Goal: Information Seeking & Learning: Learn about a topic

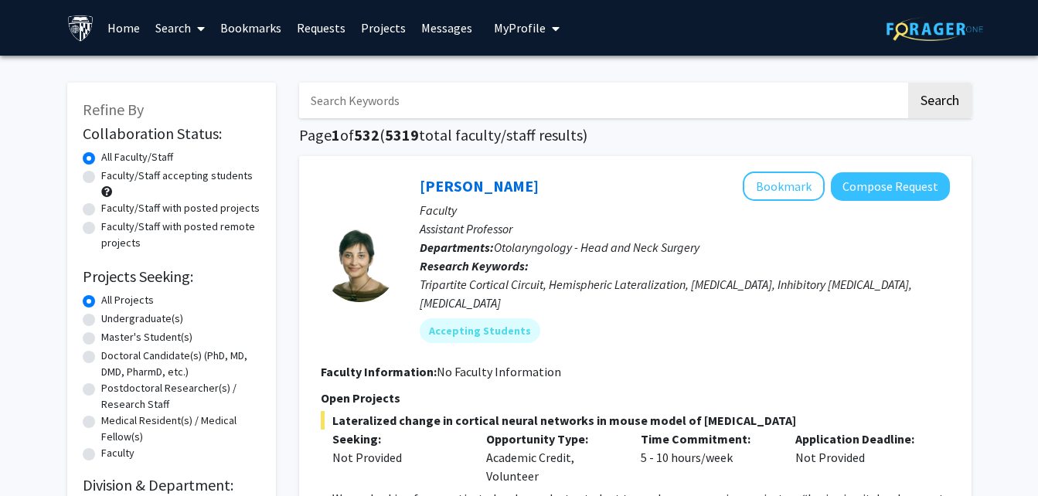
click at [499, 101] on input "Search Keywords" at bounding box center [602, 101] width 607 height 36
type input "biomechanics"
click at [908, 83] on button "Search" at bounding box center [939, 101] width 63 height 36
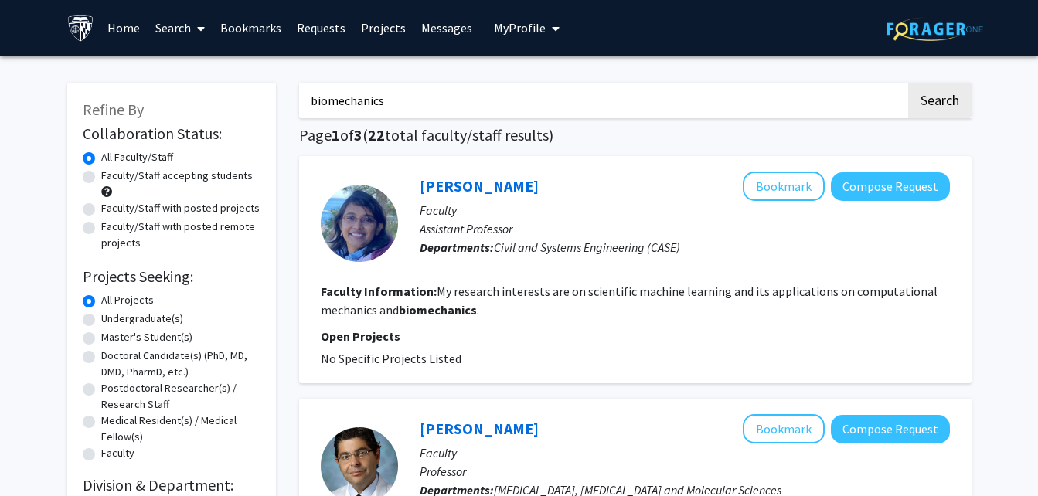
click at [499, 101] on input "biomechanics" at bounding box center [602, 101] width 607 height 36
click at [476, 183] on link "[PERSON_NAME]" at bounding box center [479, 185] width 119 height 19
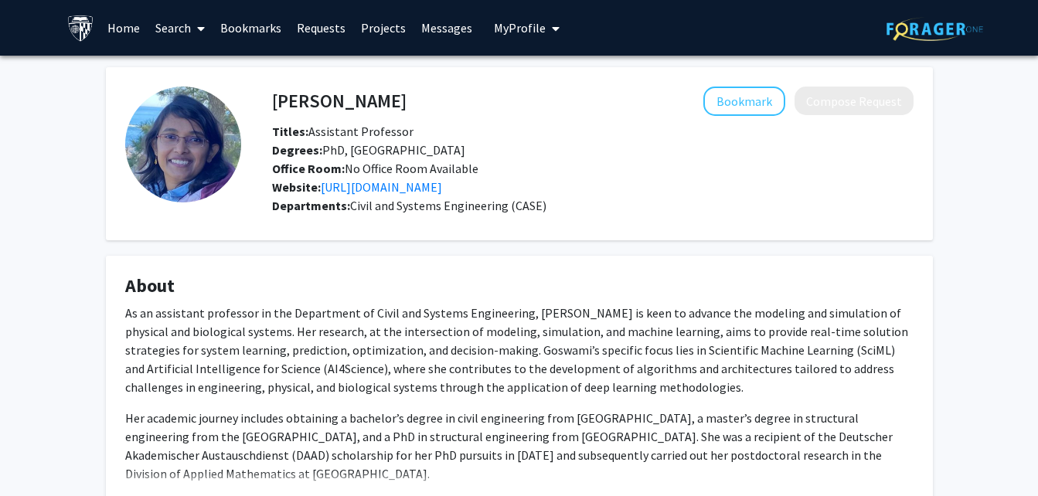
click at [471, 313] on p "As an assistant professor in the Department of Civil and Systems Engineering, […" at bounding box center [519, 350] width 788 height 93
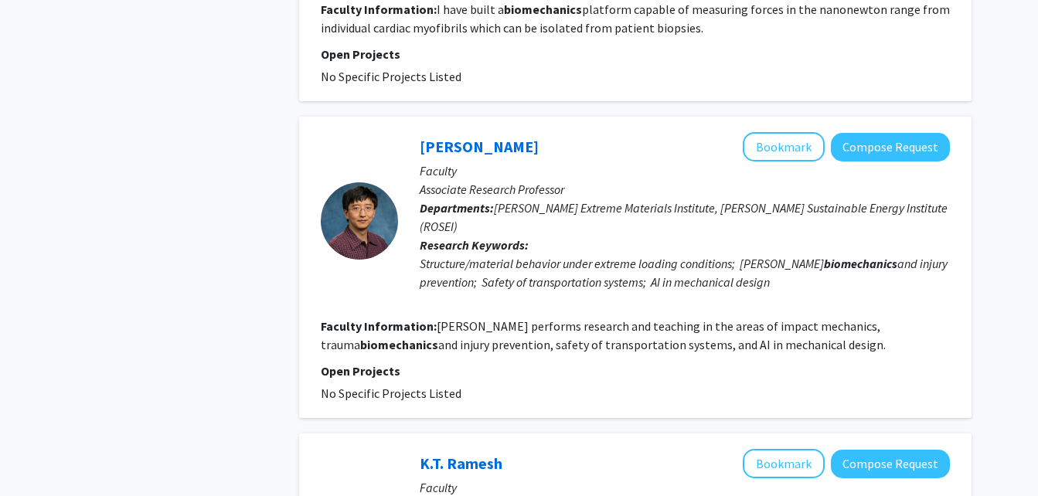
scroll to position [1146, 0]
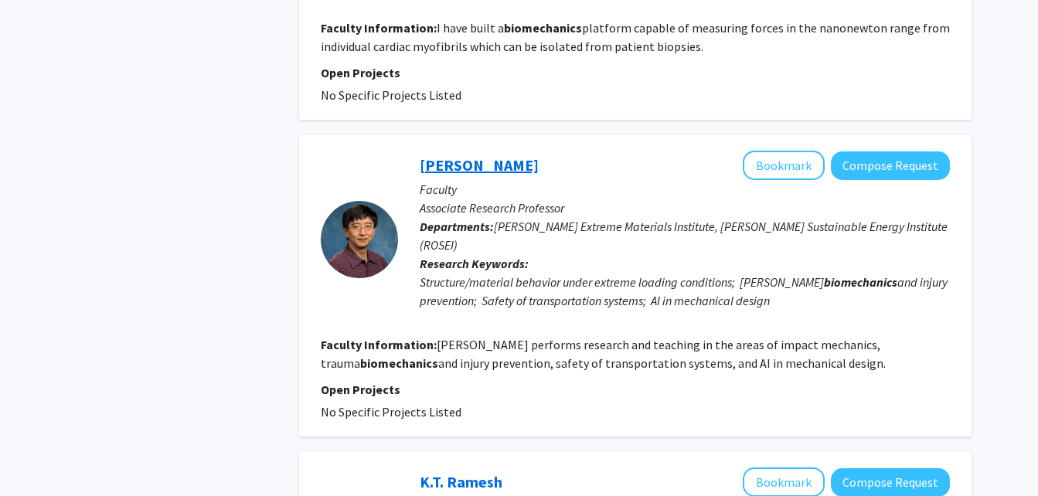
click at [477, 155] on link "[PERSON_NAME]" at bounding box center [479, 164] width 119 height 19
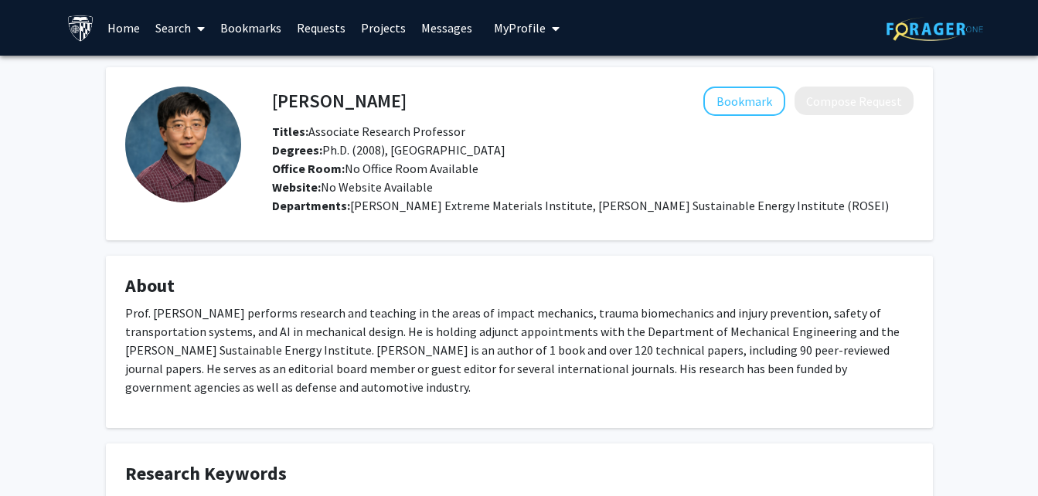
click at [601, 299] on fg-card-title "About" at bounding box center [519, 289] width 788 height 29
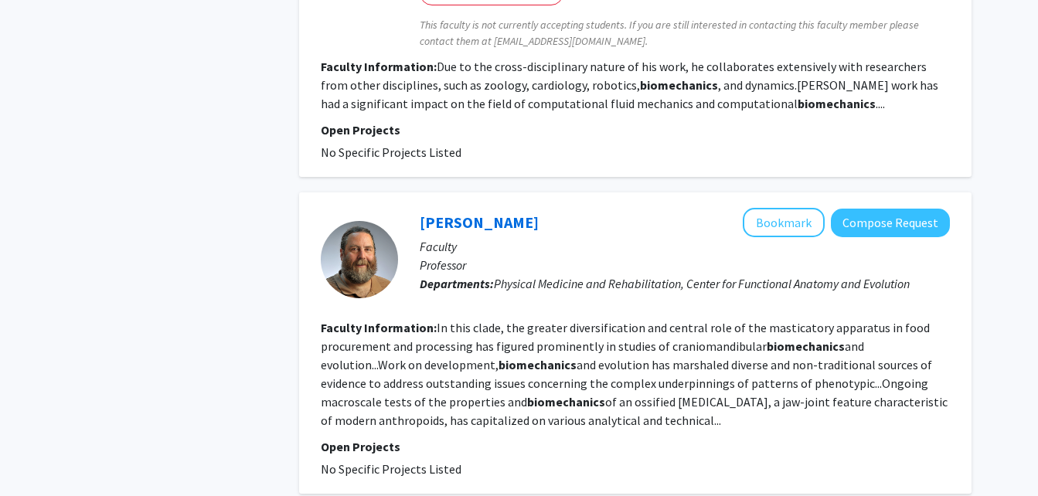
scroll to position [2849, 0]
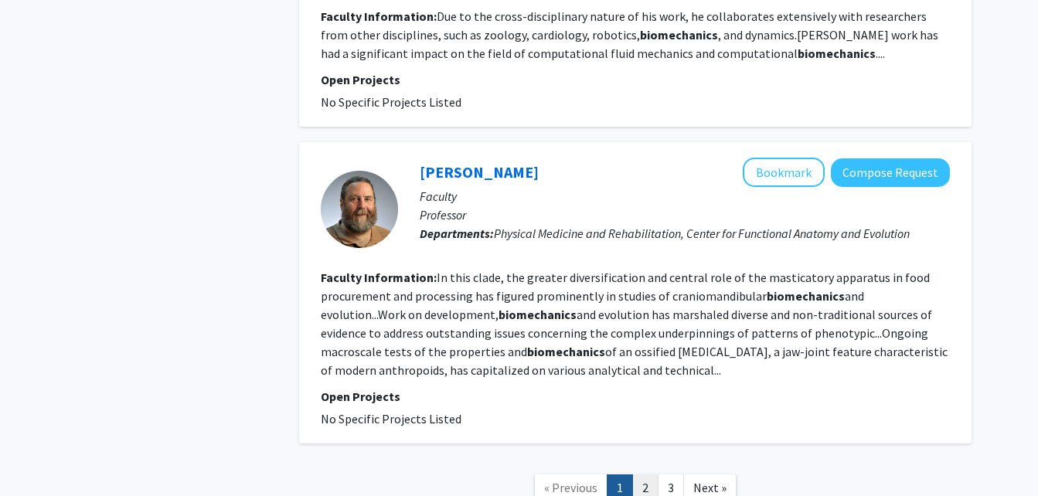
click at [650, 475] on link "2" at bounding box center [645, 488] width 26 height 27
